Goal: Transaction & Acquisition: Purchase product/service

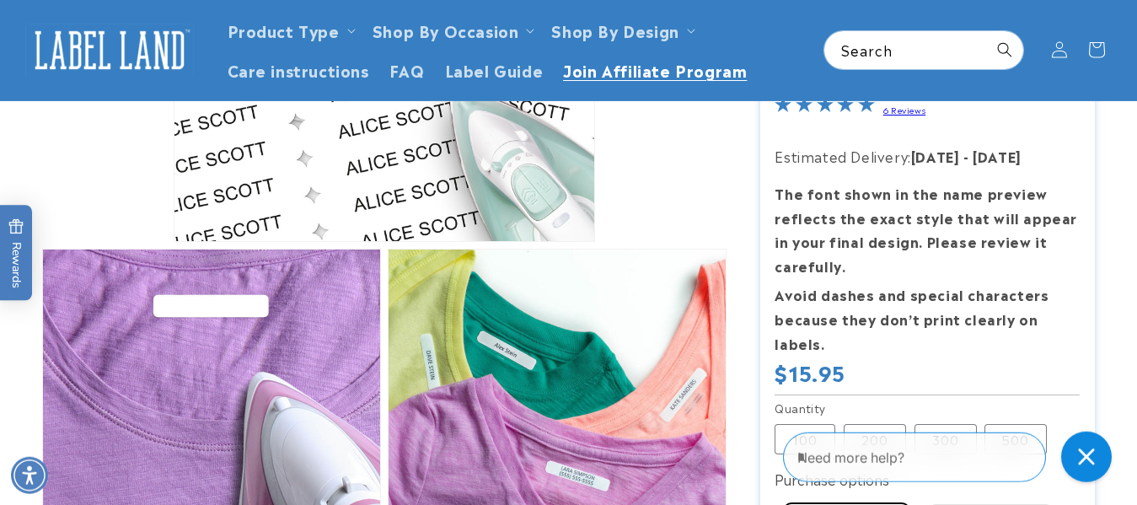
scroll to position [344, 0]
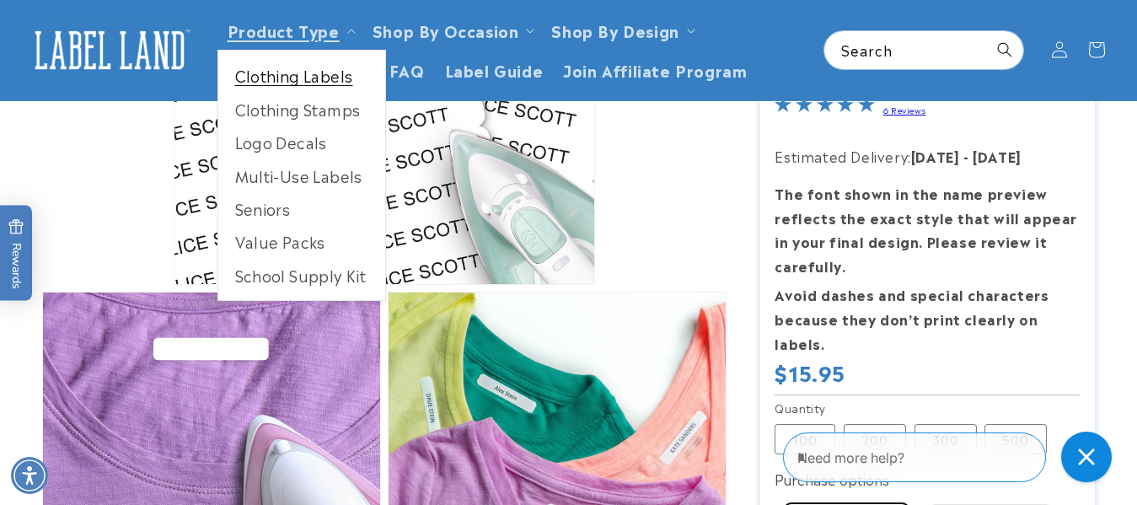
click at [320, 78] on link "Clothing Labels" at bounding box center [301, 75] width 167 height 33
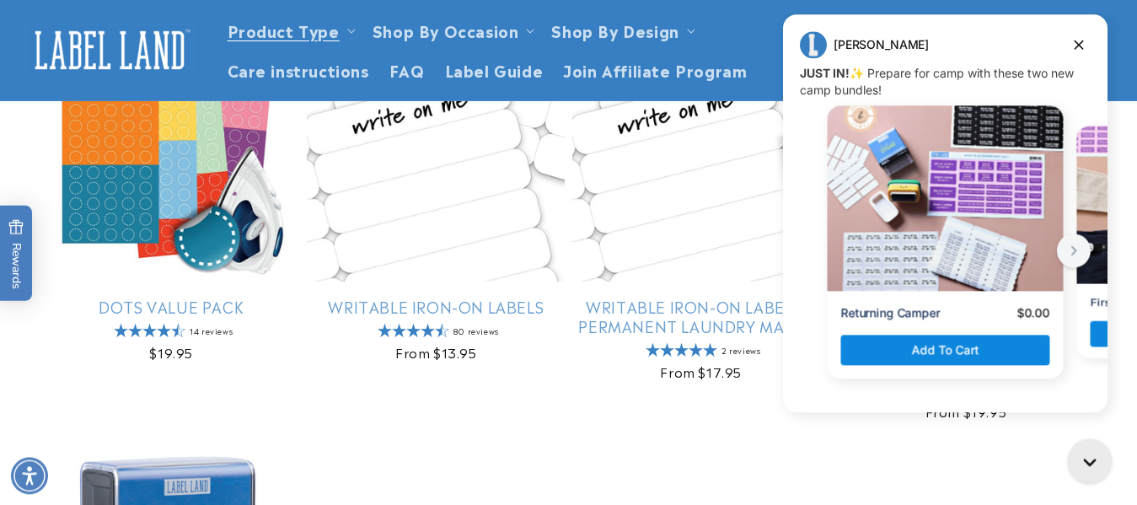
scroll to position [1032, 0]
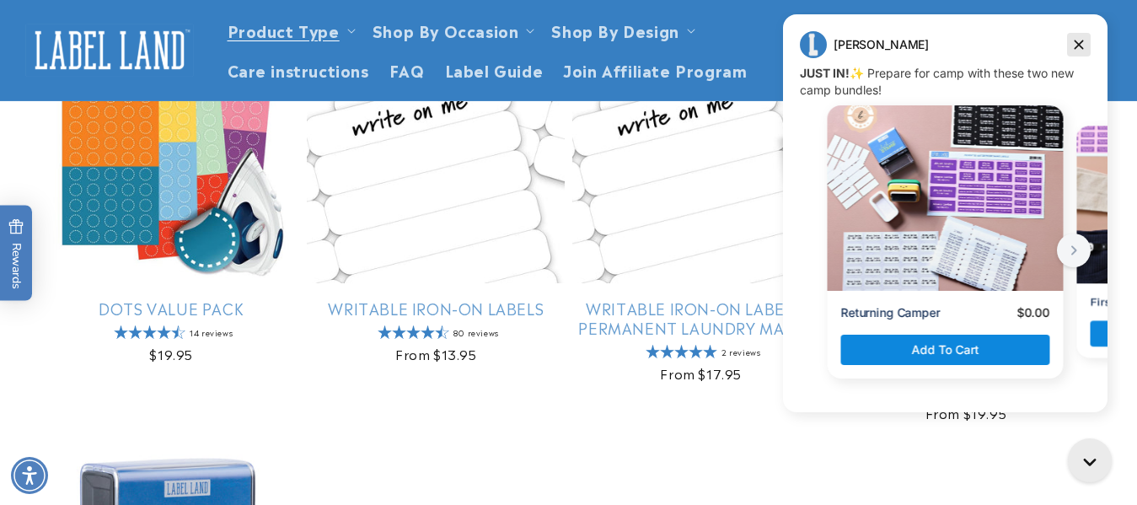
click at [1082, 48] on icon "Dismiss campaign" at bounding box center [1079, 44] width 9 height 9
